Goal: Navigation & Orientation: Find specific page/section

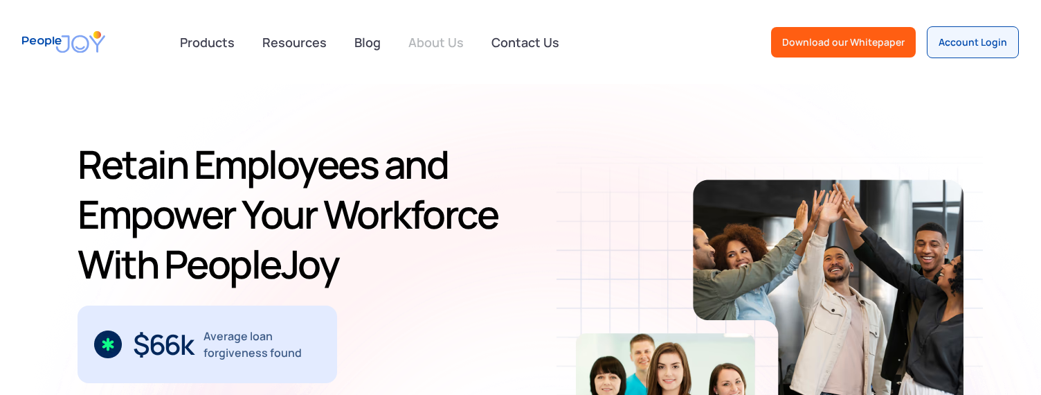
click at [431, 42] on link "About Us" at bounding box center [436, 42] width 72 height 30
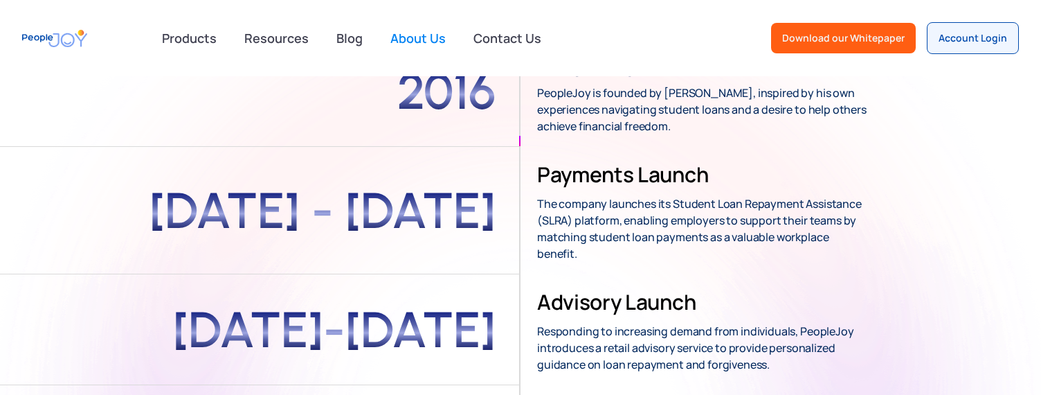
scroll to position [277, 0]
click at [431, 42] on link "About Us" at bounding box center [418, 38] width 72 height 30
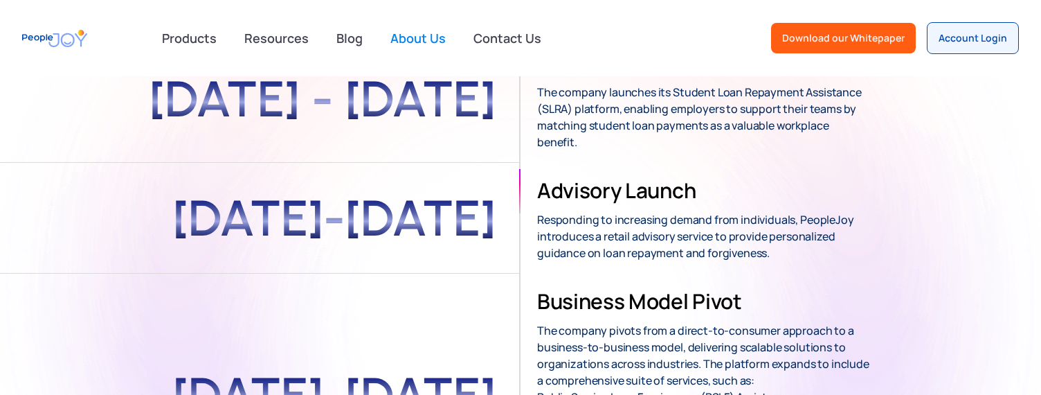
scroll to position [415, 0]
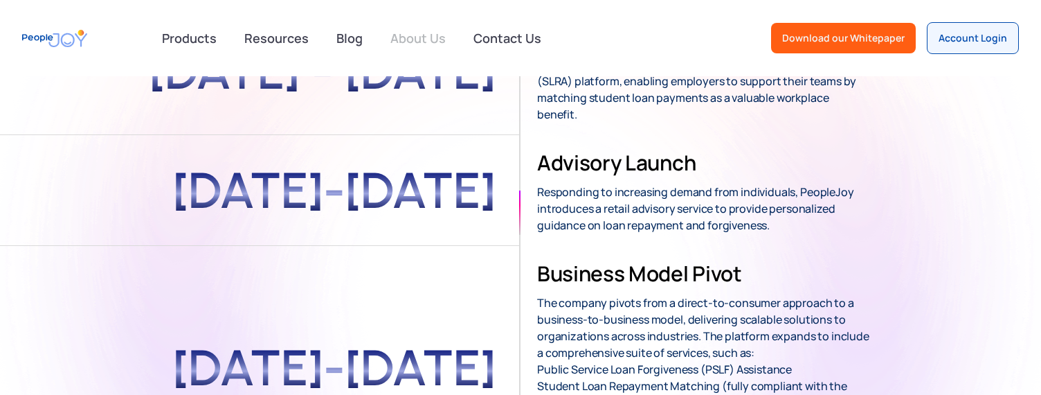
click at [413, 39] on link "About Us" at bounding box center [418, 38] width 72 height 30
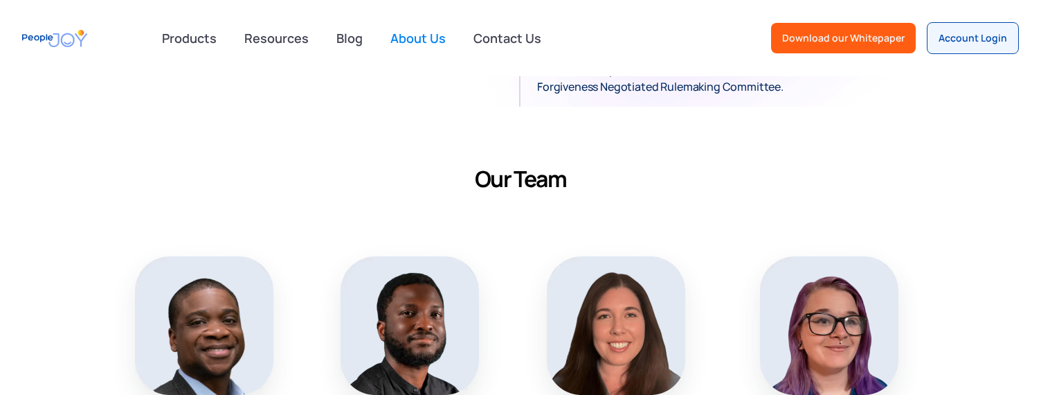
scroll to position [997, 0]
